Goal: Task Accomplishment & Management: Manage account settings

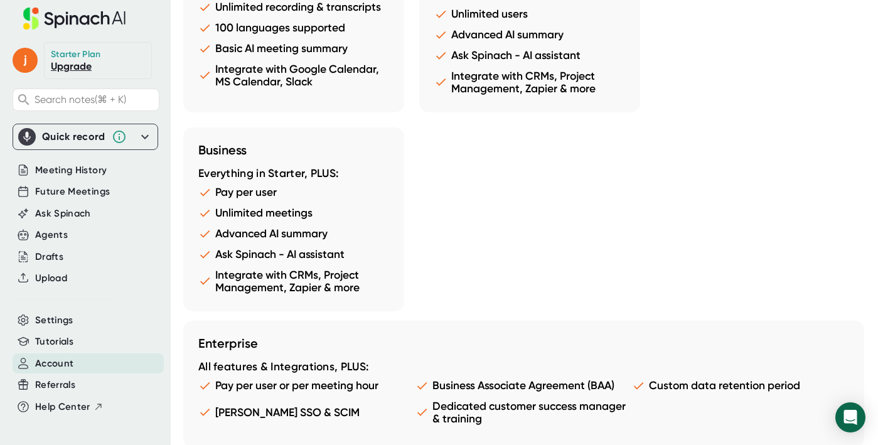
scroll to position [1267, 0]
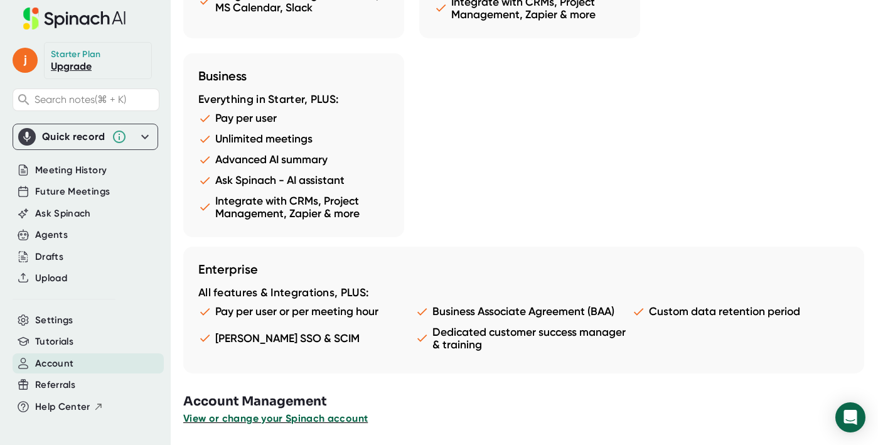
click at [256, 418] on span "View or change your Spinach account" at bounding box center [275, 418] width 185 height 12
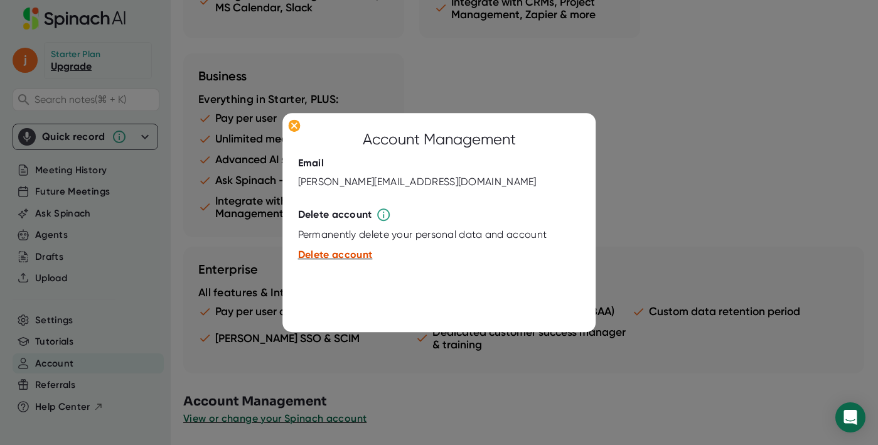
click at [341, 260] on span "Delete account" at bounding box center [335, 255] width 75 height 12
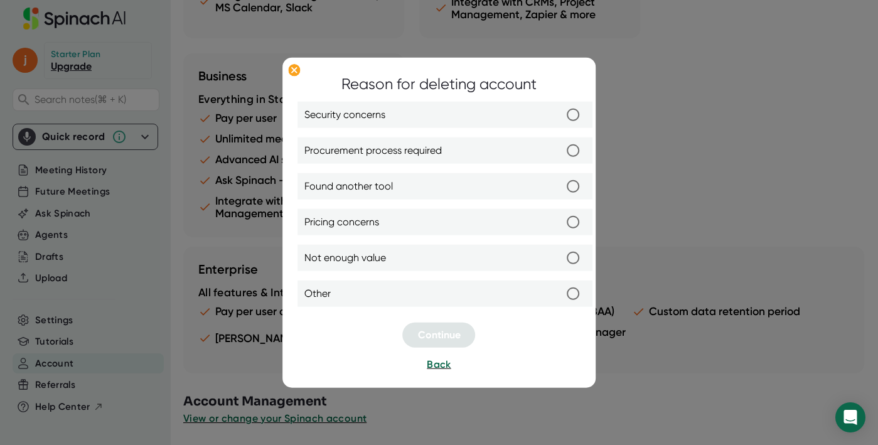
click at [581, 184] on input "Found another tool" at bounding box center [574, 186] width 26 height 26
radio input "true"
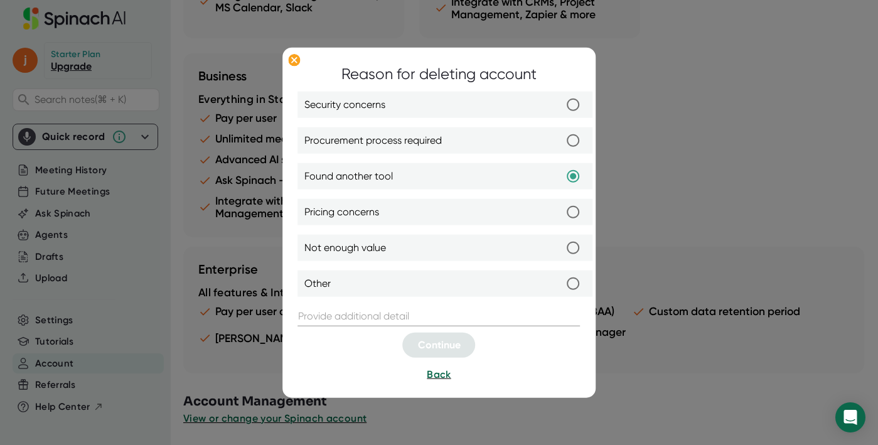
click at [383, 311] on input "text" at bounding box center [439, 316] width 283 height 20
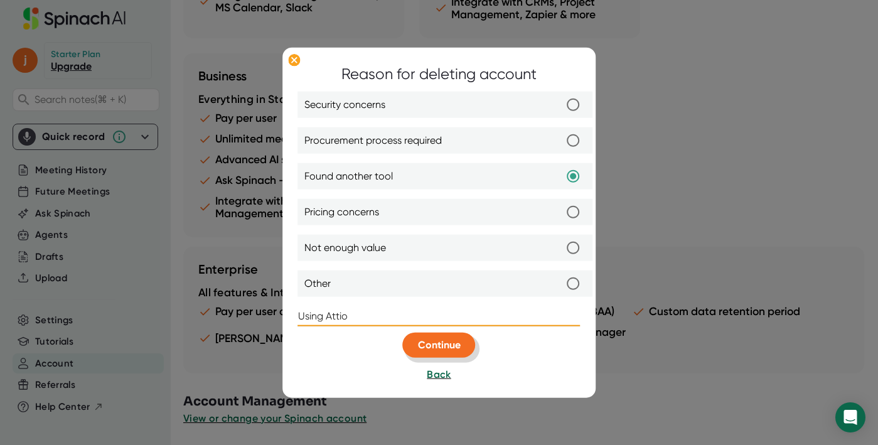
type input "Using Attio"
click at [421, 341] on span "Continue" at bounding box center [439, 345] width 43 height 12
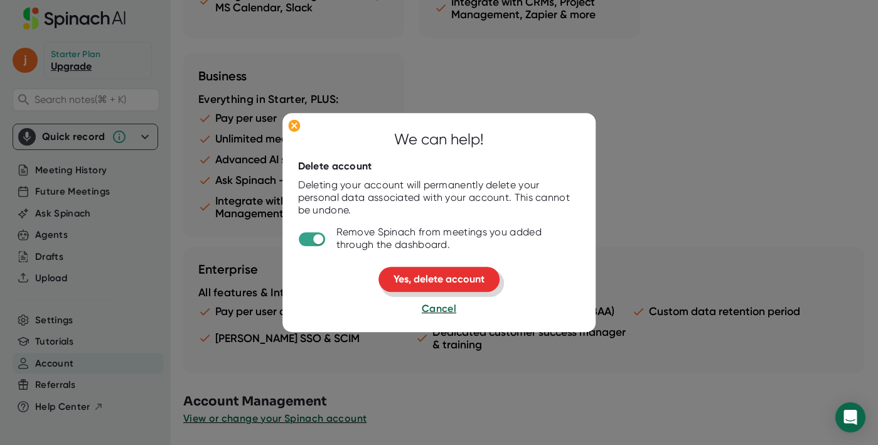
click at [418, 276] on span "Yes, delete account" at bounding box center [439, 280] width 91 height 12
